Goal: Transaction & Acquisition: Purchase product/service

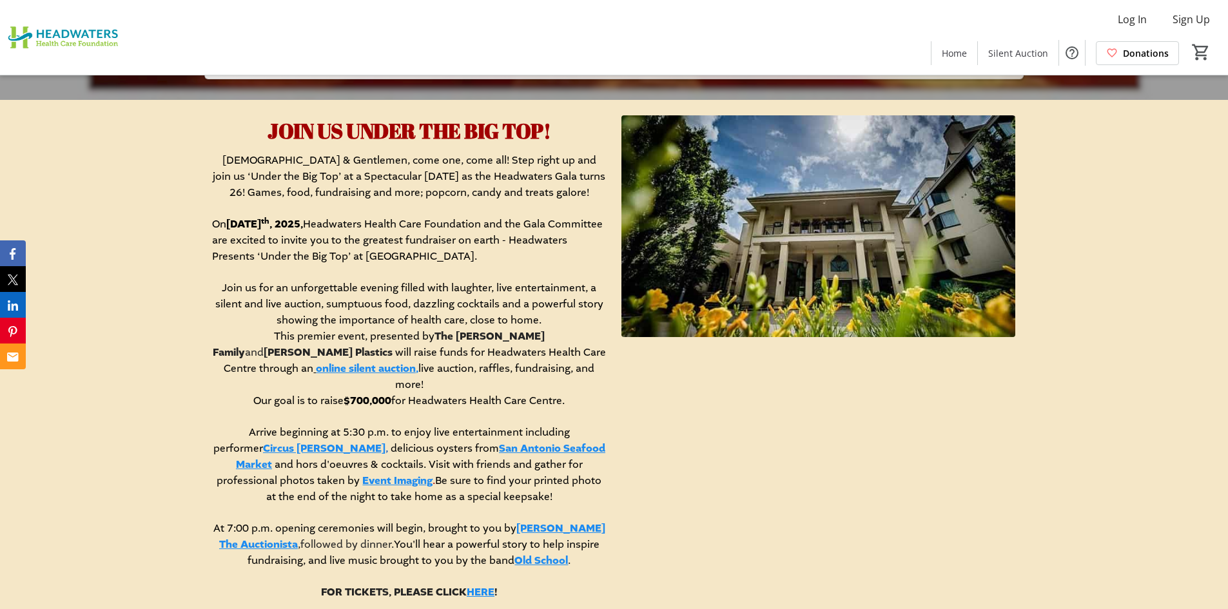
scroll to position [537, 0]
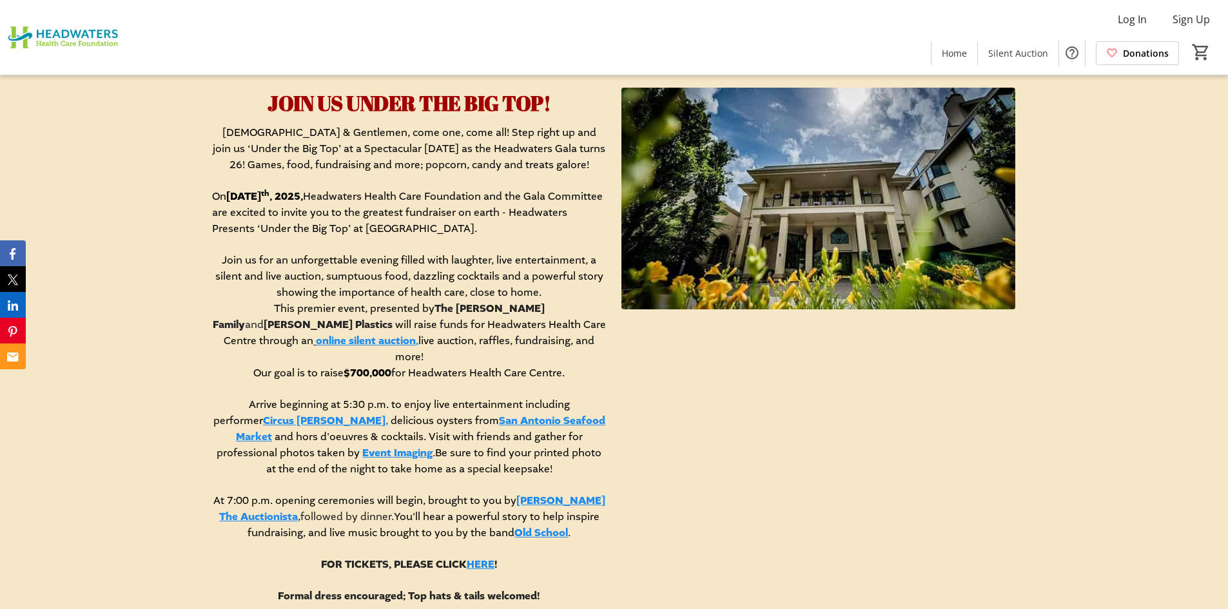
click at [418, 334] on link "online silent auction," at bounding box center [367, 341] width 103 height 14
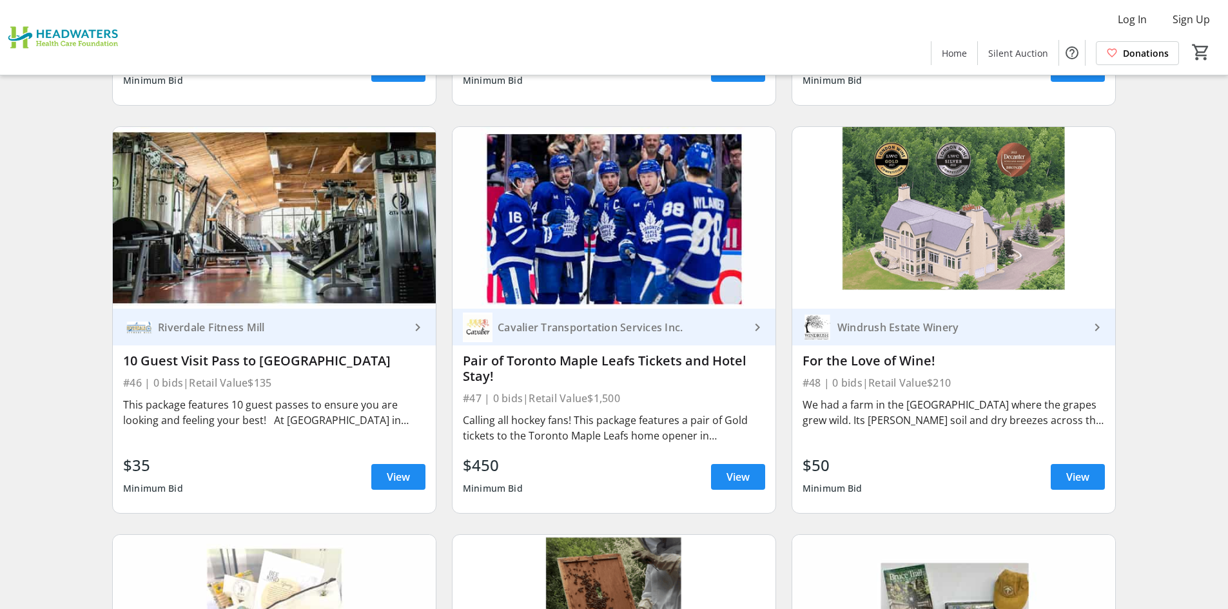
scroll to position [6009, 0]
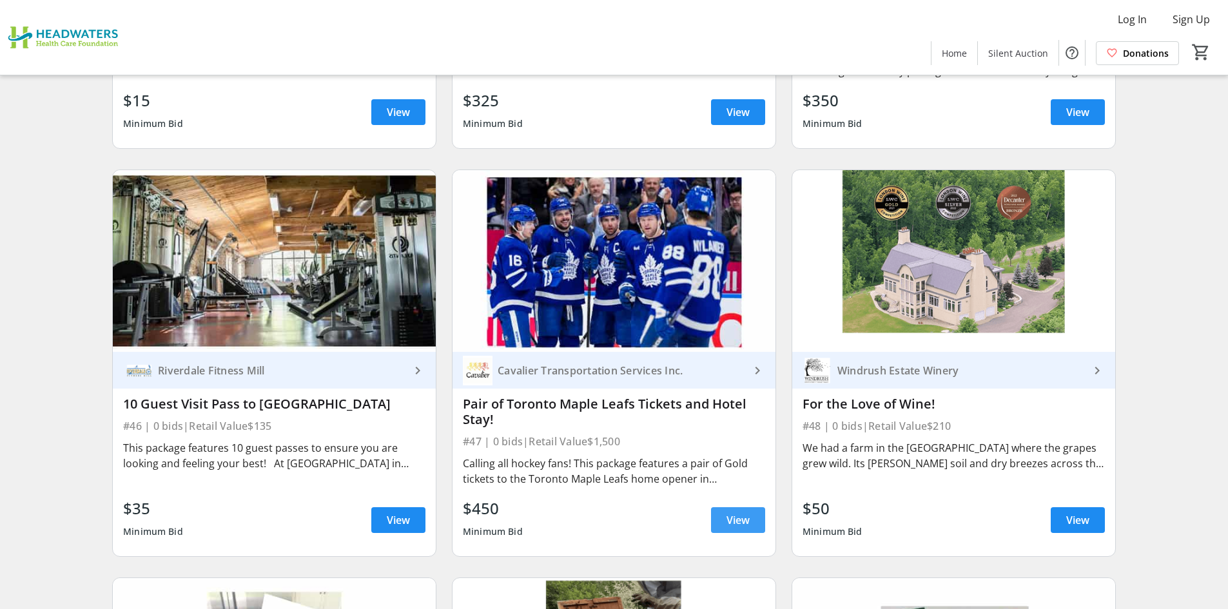
click at [731, 513] on span "View" at bounding box center [738, 520] width 23 height 15
